Goal: Information Seeking & Learning: Learn about a topic

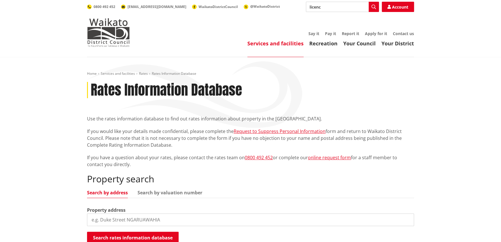
type input "licence"
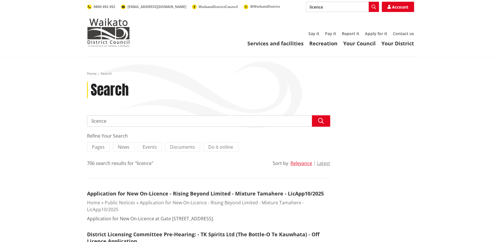
click at [361, 8] on input "licence" at bounding box center [342, 7] width 73 height 10
click at [120, 30] on img at bounding box center [108, 32] width 43 height 29
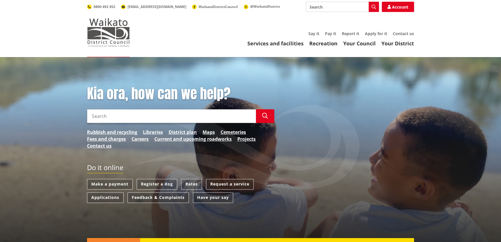
click at [93, 46] on img at bounding box center [108, 32] width 43 height 29
click at [174, 140] on link "Current and upcoming roadworks" at bounding box center [192, 139] width 77 height 7
click at [98, 120] on input "Search" at bounding box center [171, 116] width 169 height 14
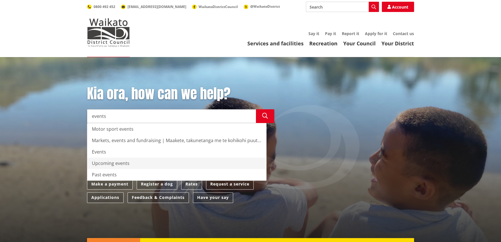
click at [102, 164] on div "Upcoming events" at bounding box center [176, 163] width 179 height 11
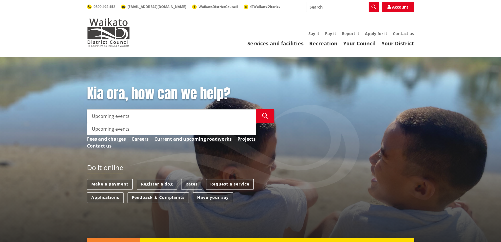
click at [137, 131] on div "Upcoming events" at bounding box center [171, 128] width 168 height 11
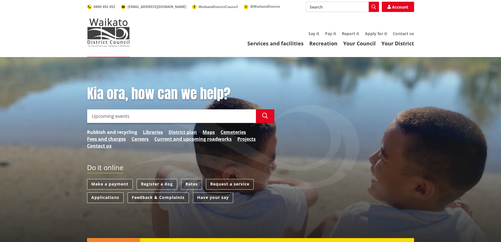
type input "Upcoming events"
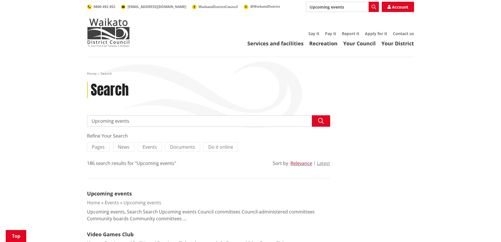
scroll to position [114, 0]
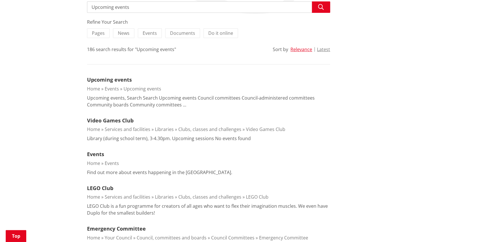
click at [107, 79] on link "Upcoming events" at bounding box center [109, 79] width 45 height 7
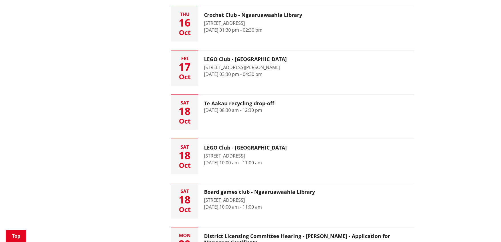
scroll to position [771, 0]
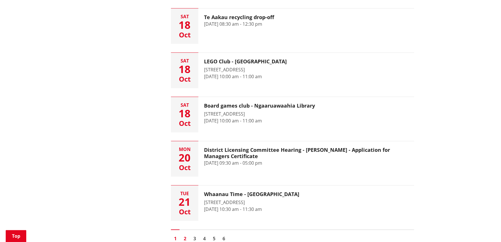
click at [188, 236] on link "2" at bounding box center [185, 238] width 9 height 9
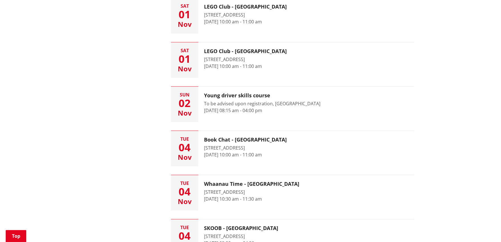
scroll to position [542, 0]
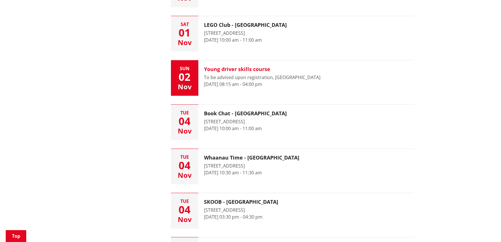
click at [210, 69] on h3 "Young driver skills course" at bounding box center [262, 69] width 116 height 6
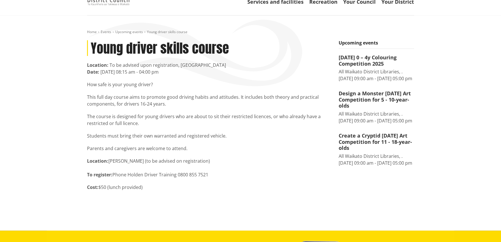
scroll to position [28, 0]
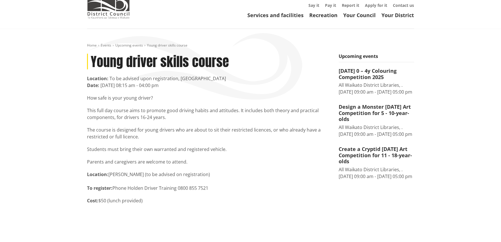
drag, startPoint x: 89, startPoint y: 187, endPoint x: 147, endPoint y: 201, distance: 60.0
click at [147, 201] on div "How safe is your young driver? This full day course aims to promote good drivin…" at bounding box center [208, 149] width 243 height 110
click at [149, 202] on p "Cost: $50 (lunch provided)" at bounding box center [208, 200] width 243 height 7
click at [148, 202] on p "Cost: $50 (lunch provided)" at bounding box center [208, 200] width 243 height 7
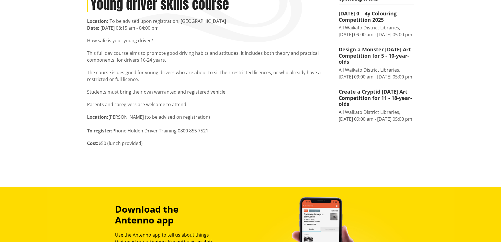
scroll to position [0, 0]
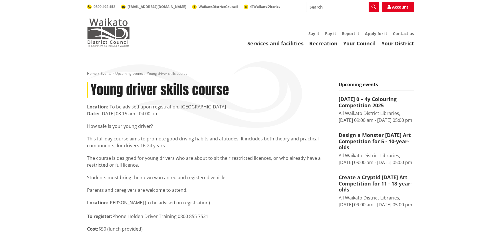
click at [126, 37] on img at bounding box center [108, 32] width 43 height 29
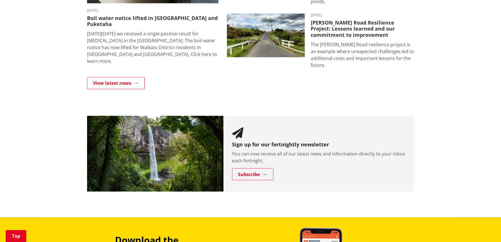
scroll to position [456, 0]
